Goal: Find specific page/section: Find specific page/section

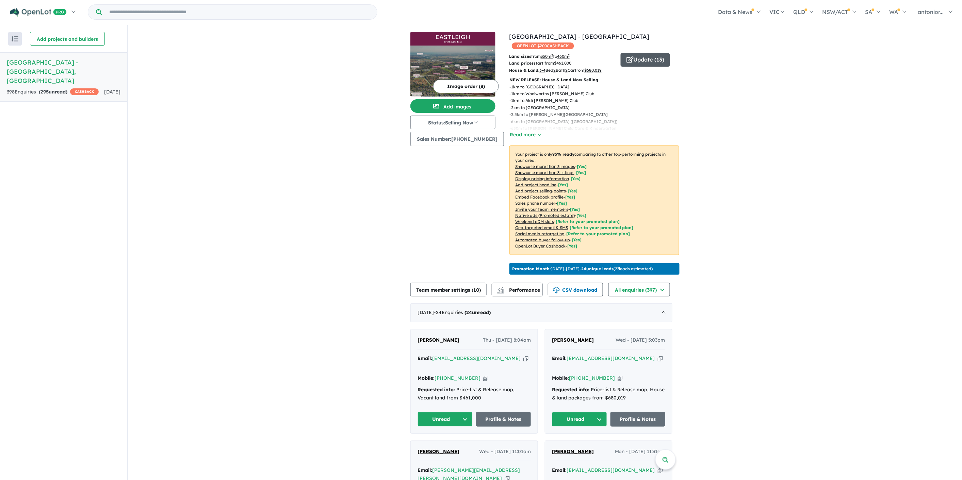
click at [638, 53] on button "Update ( 13 )" at bounding box center [645, 60] width 49 height 14
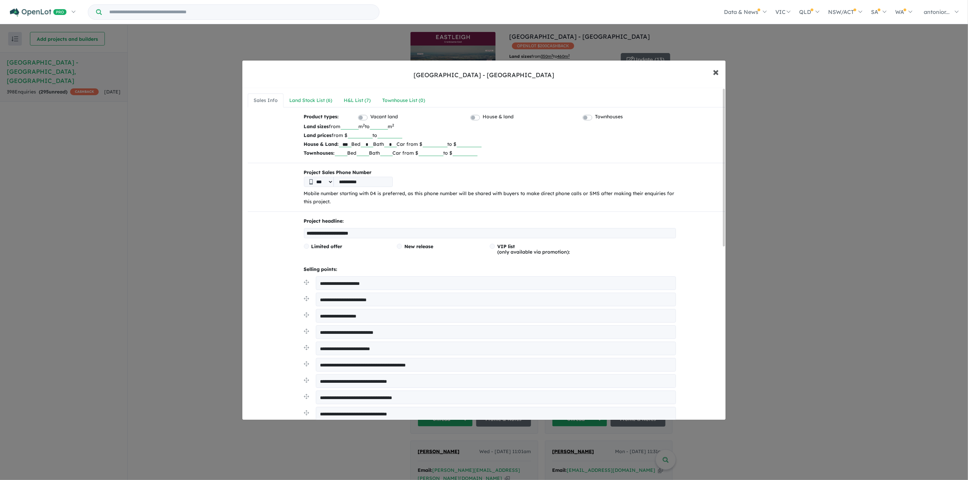
click at [718, 73] on span "×" at bounding box center [715, 71] width 6 height 15
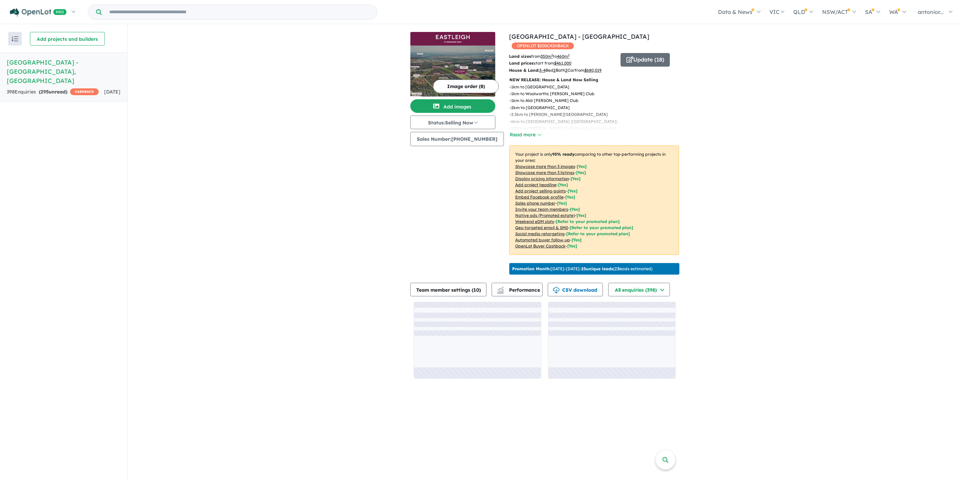
click at [470, 86] on button "Image order ( 8 )" at bounding box center [466, 87] width 66 height 14
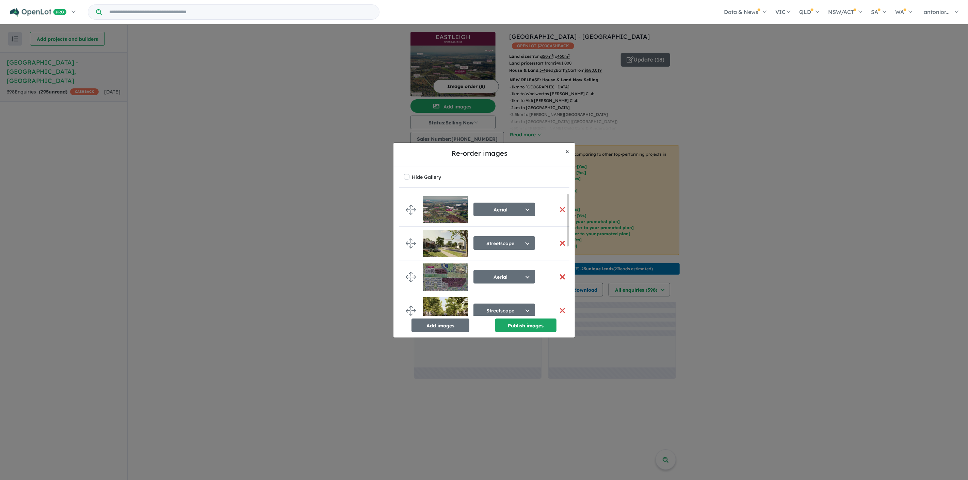
click at [569, 150] on span "×" at bounding box center [567, 151] width 3 height 8
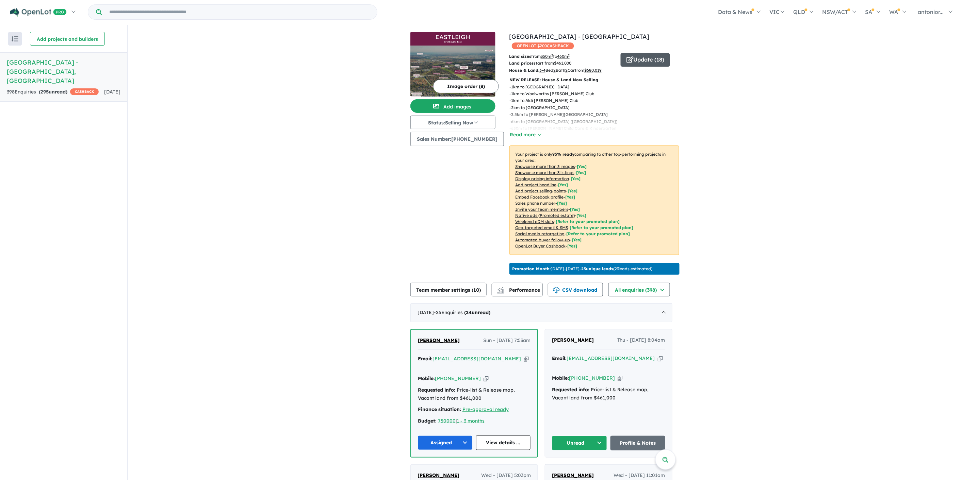
click at [657, 53] on button "Update ( 18 )" at bounding box center [645, 60] width 49 height 14
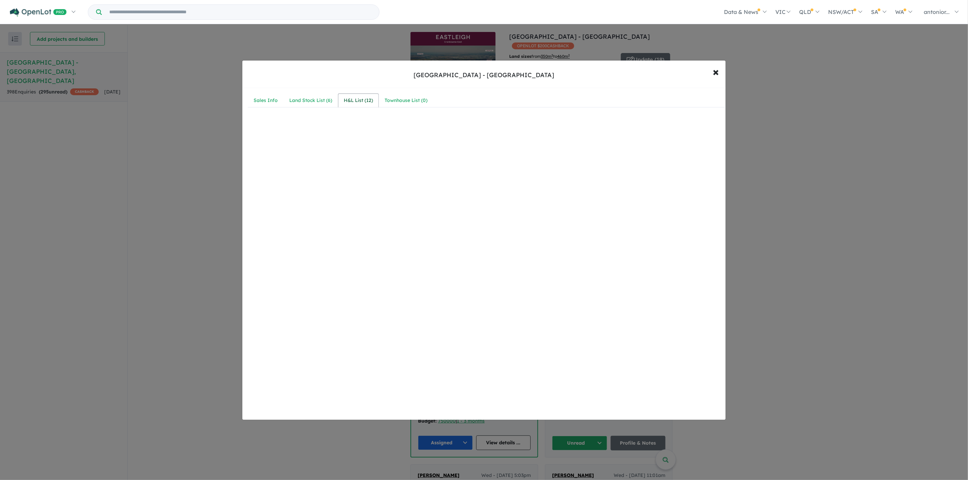
click at [364, 103] on div "H&L List ( 12 )" at bounding box center [358, 101] width 29 height 8
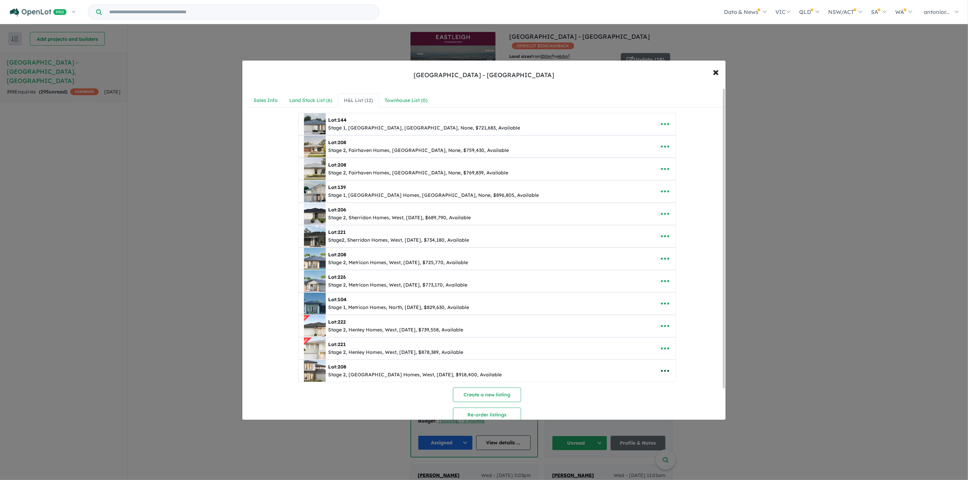
click at [664, 374] on icon "button" at bounding box center [665, 371] width 10 height 10
click at [543, 380] on div "Lot: 208 Stage 2, [GEOGRAPHIC_DATA] Homes, West, [DATE], $918,400, Available" at bounding box center [476, 371] width 345 height 22
click at [347, 366] on div "Lot: 208" at bounding box center [415, 367] width 174 height 8
click at [315, 373] on img at bounding box center [315, 371] width 22 height 22
click at [340, 347] on span "221" at bounding box center [342, 345] width 8 height 6
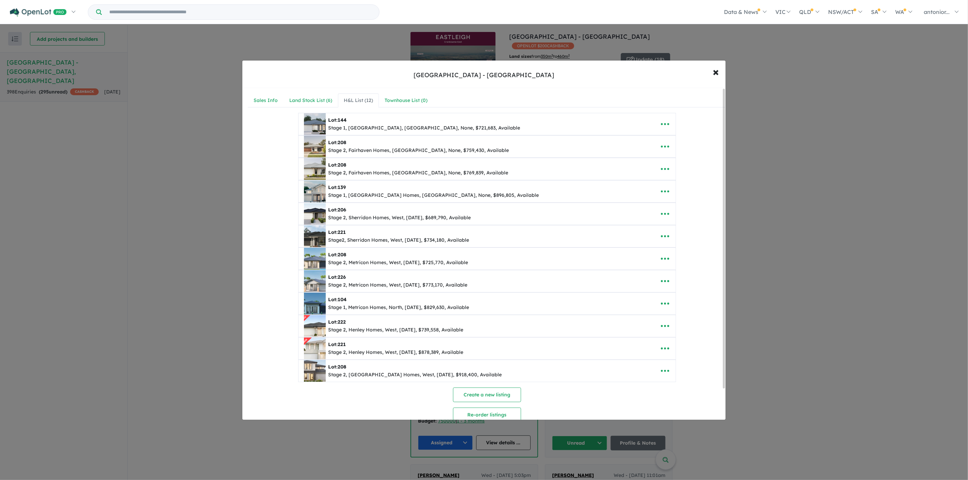
click at [317, 331] on img at bounding box center [315, 326] width 22 height 22
click at [319, 303] on img at bounding box center [315, 304] width 22 height 22
click at [716, 73] on span "×" at bounding box center [715, 71] width 6 height 15
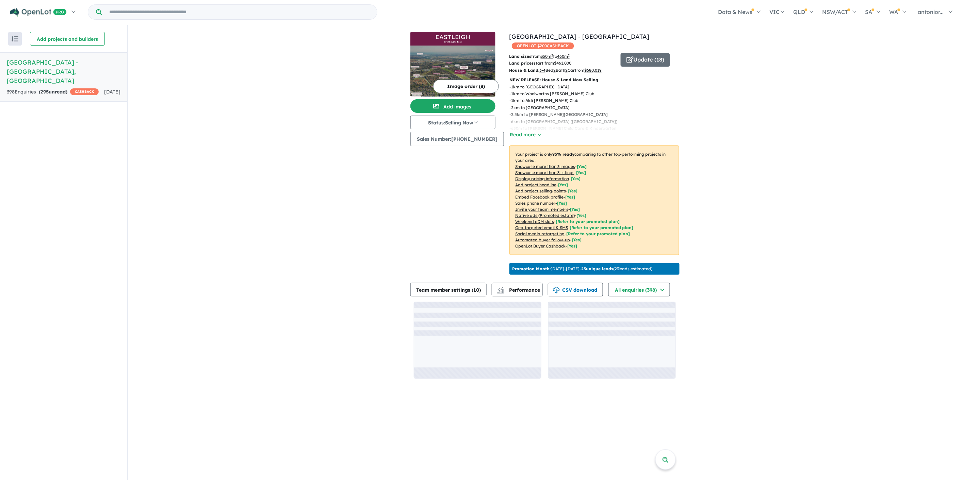
scroll to position [1, 0]
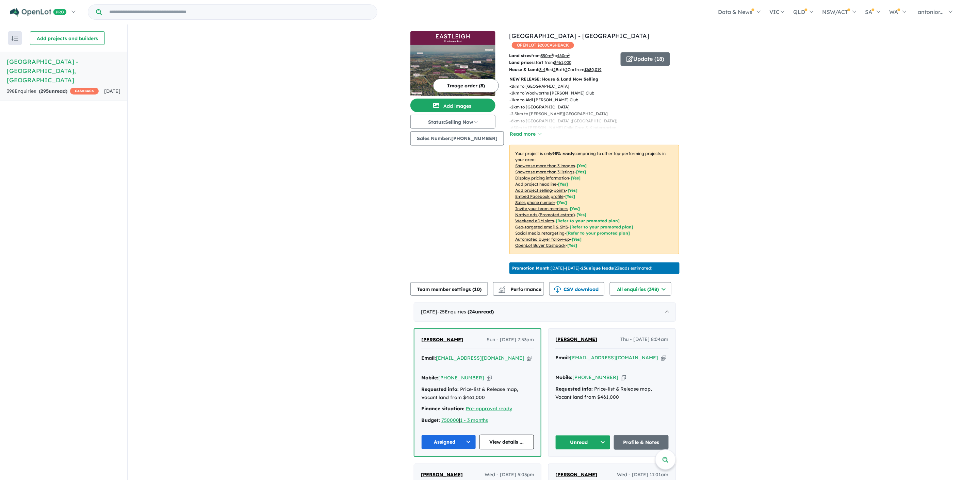
drag, startPoint x: 725, startPoint y: 311, endPoint x: 759, endPoint y: 128, distance: 185.5
